Goal: Use online tool/utility: Utilize a website feature to perform a specific function

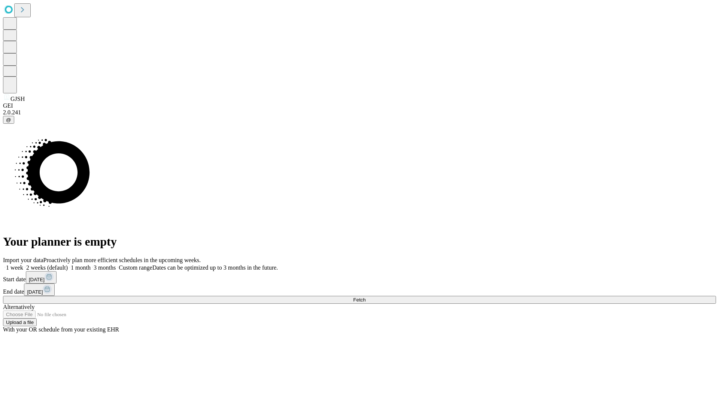
click at [366, 297] on span "Fetch" at bounding box center [359, 300] width 12 height 6
